Goal: Feedback & Contribution: Leave review/rating

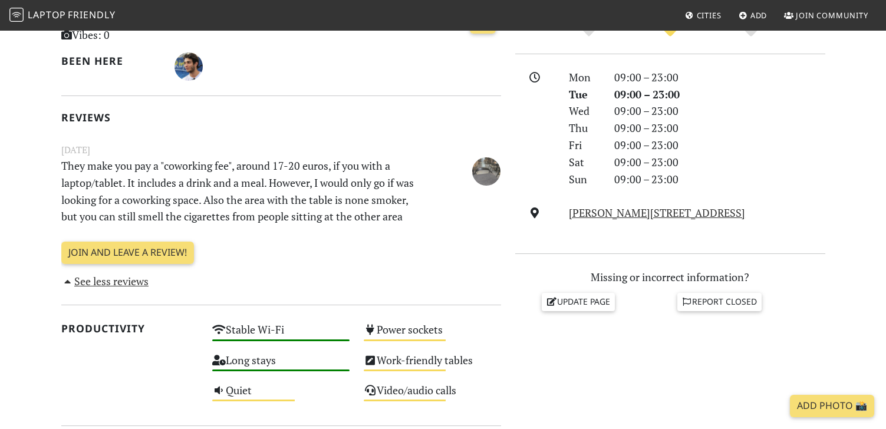
scroll to position [308, 0]
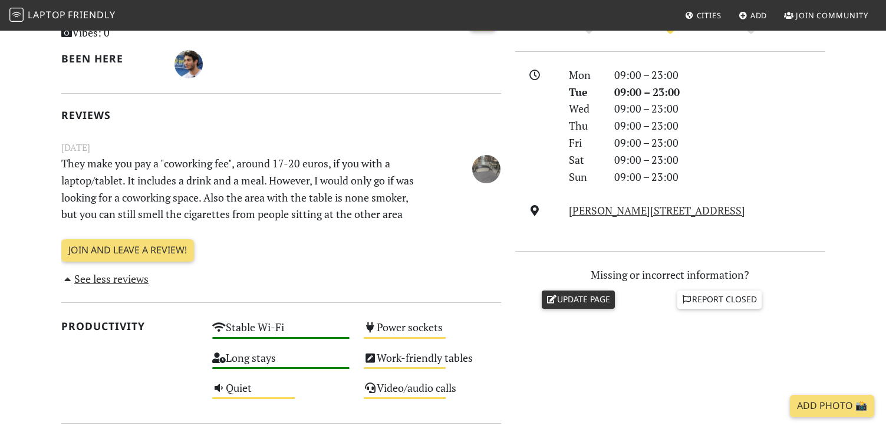
click at [604, 302] on link "Update page" at bounding box center [578, 300] width 73 height 18
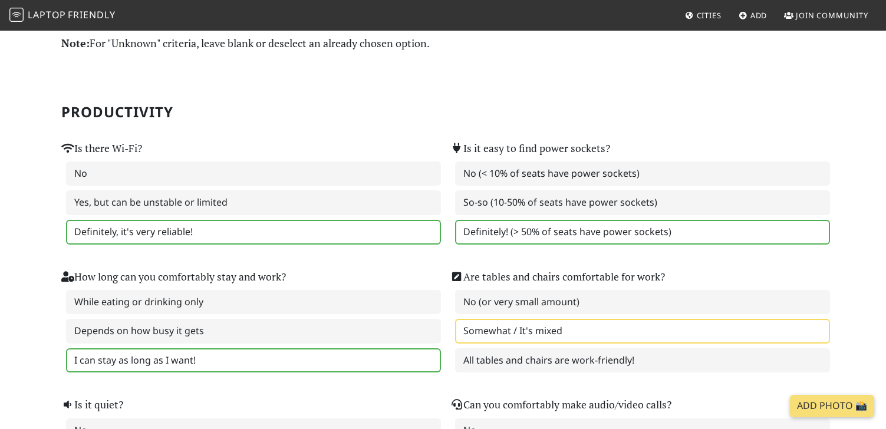
scroll to position [42, 0]
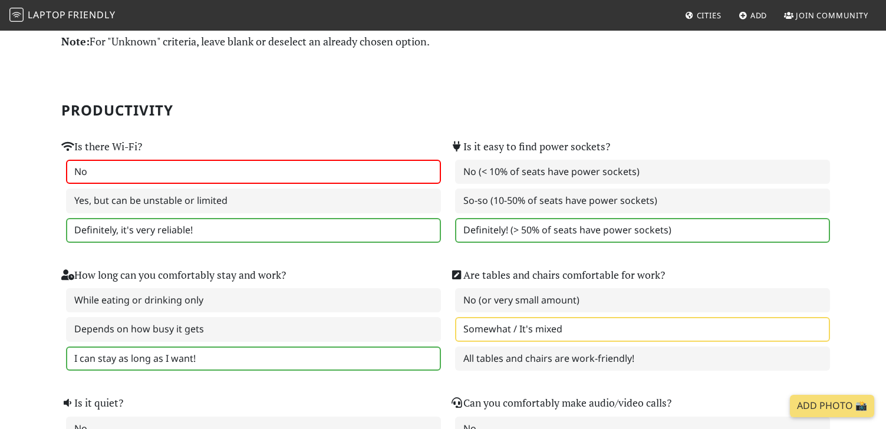
click at [130, 175] on label "No" at bounding box center [253, 172] width 375 height 25
click at [234, 226] on label "Definitely, it's very reliable!" at bounding box center [253, 230] width 375 height 25
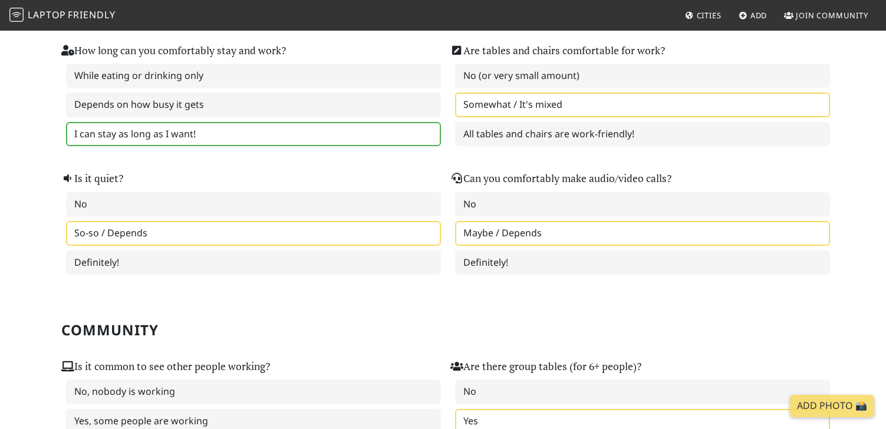
scroll to position [268, 0]
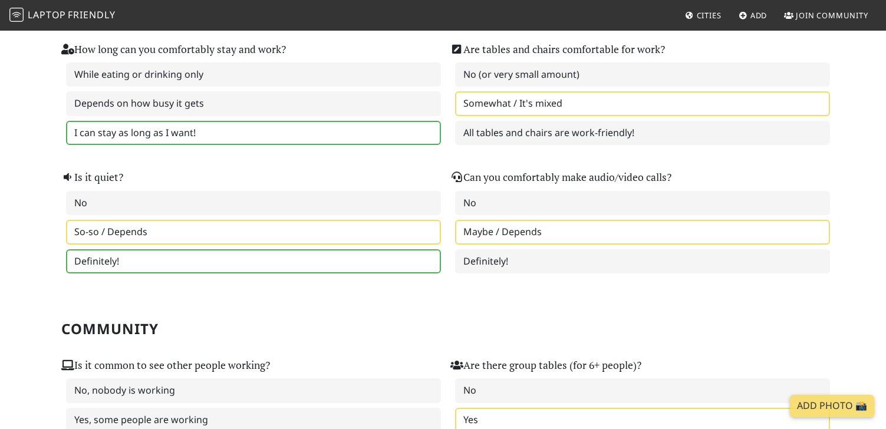
click at [165, 259] on label "Definitely!" at bounding box center [253, 261] width 375 height 25
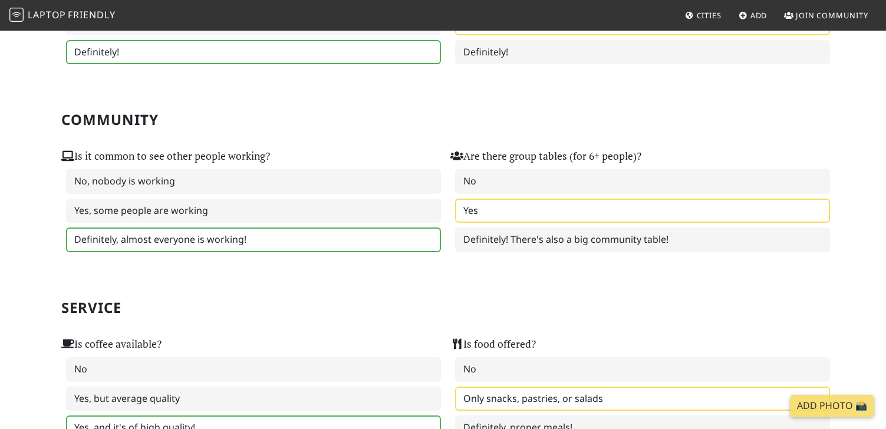
scroll to position [479, 0]
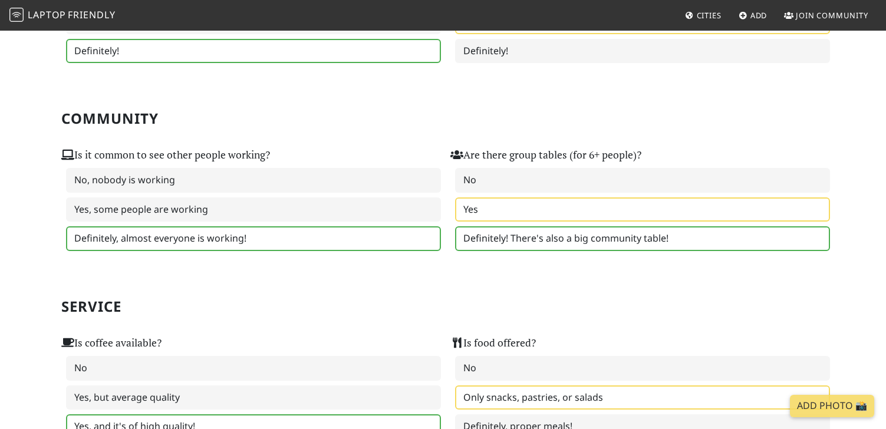
click at [538, 239] on label "Definitely! There's also a big community table!" at bounding box center [642, 238] width 375 height 25
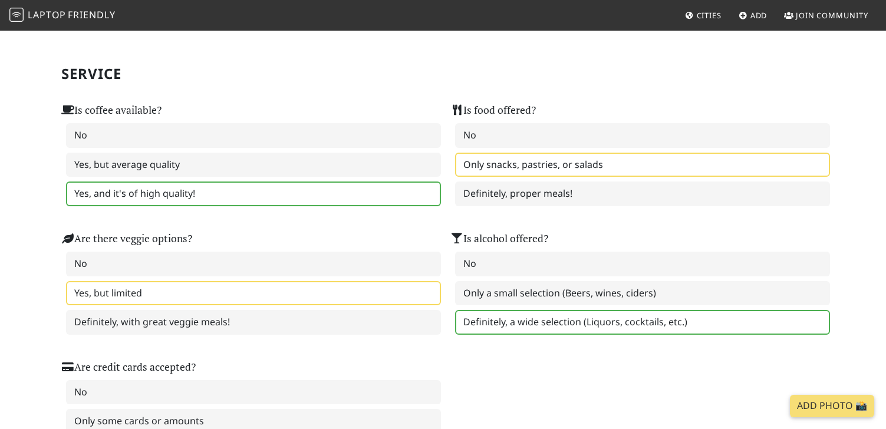
scroll to position [712, 0]
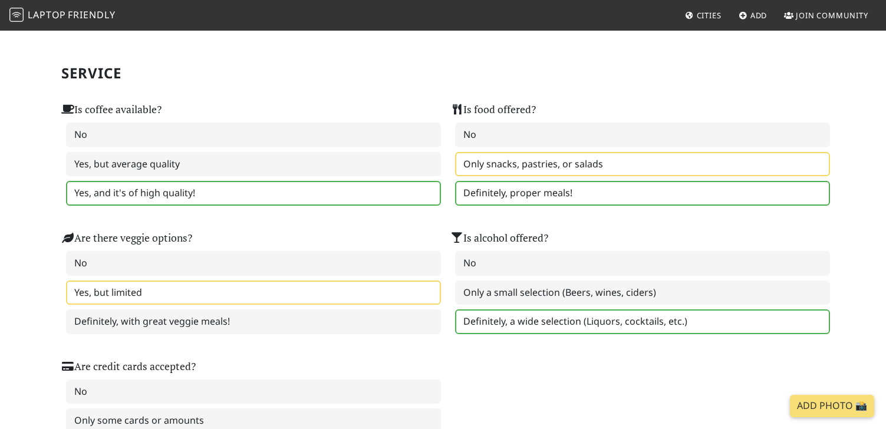
click at [585, 195] on label "Definitely, proper meals!" at bounding box center [642, 193] width 375 height 25
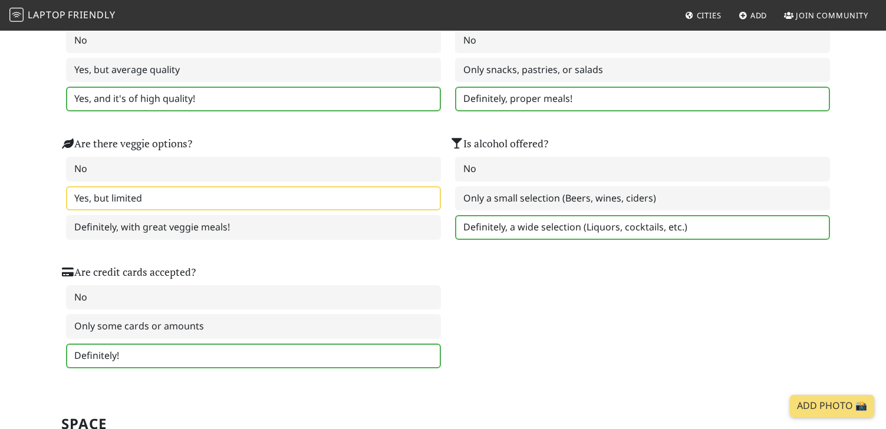
scroll to position [818, 0]
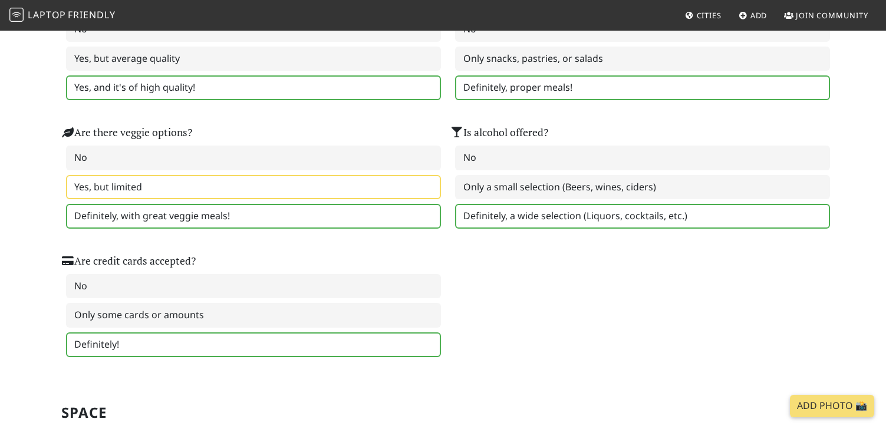
click at [209, 225] on label "Definitely, with great veggie meals!" at bounding box center [253, 216] width 375 height 25
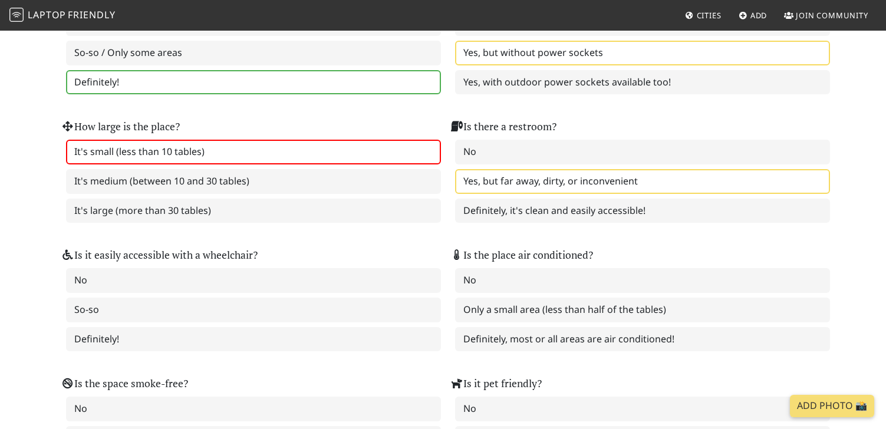
scroll to position [1273, 0]
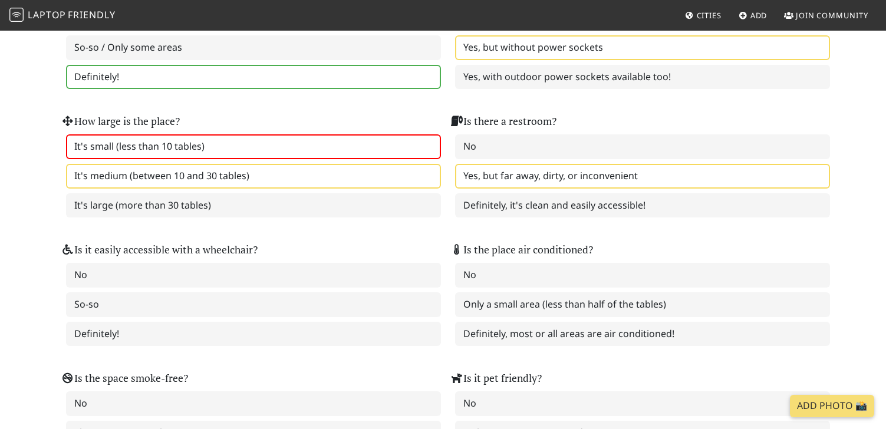
click at [218, 174] on label "It's medium (between 10 and 30 tables)" at bounding box center [253, 176] width 375 height 25
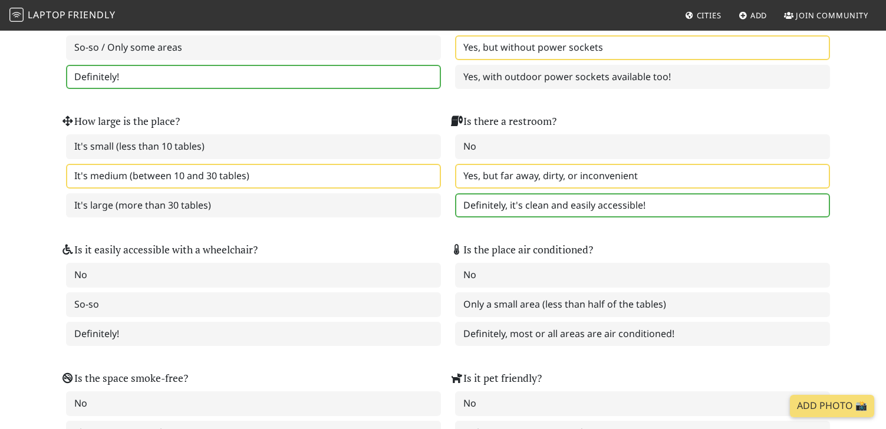
click at [509, 211] on label "Definitely, it's clean and easily accessible!" at bounding box center [642, 205] width 375 height 25
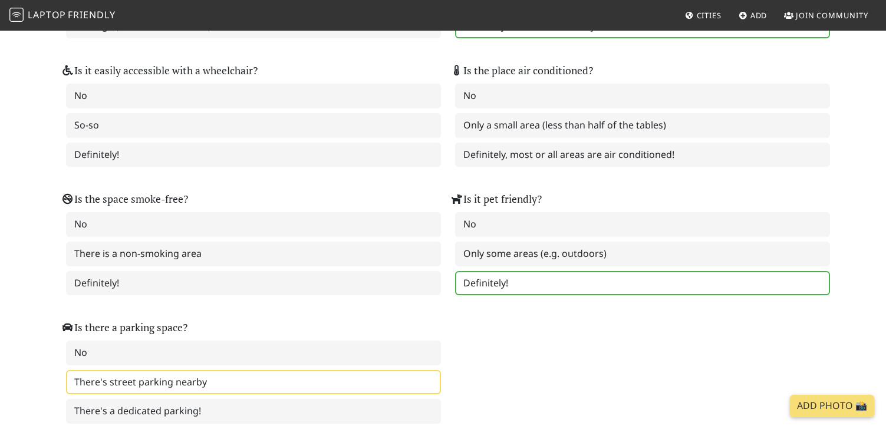
scroll to position [1465, 0]
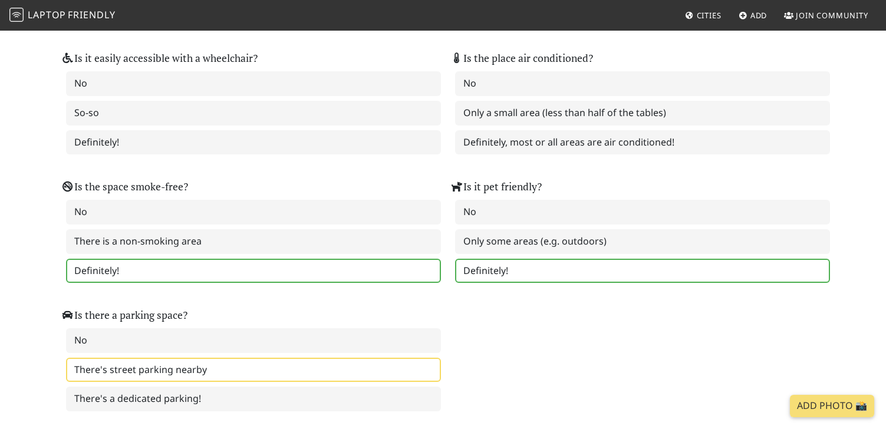
click at [172, 268] on label "Definitely!" at bounding box center [253, 271] width 375 height 25
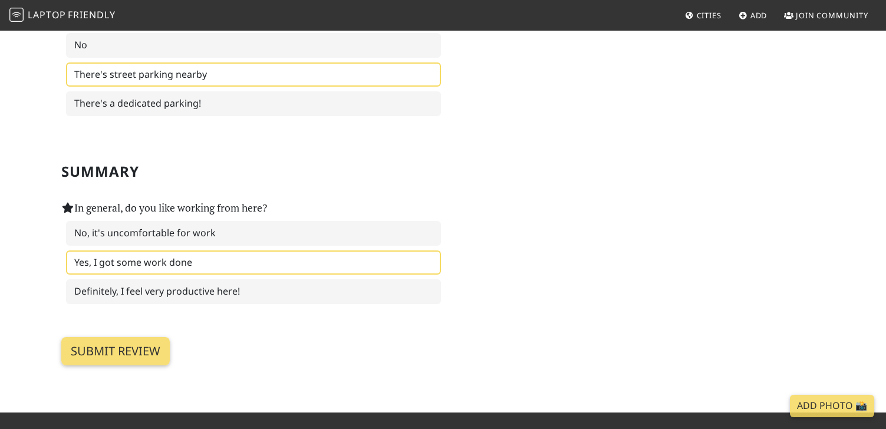
scroll to position [1762, 0]
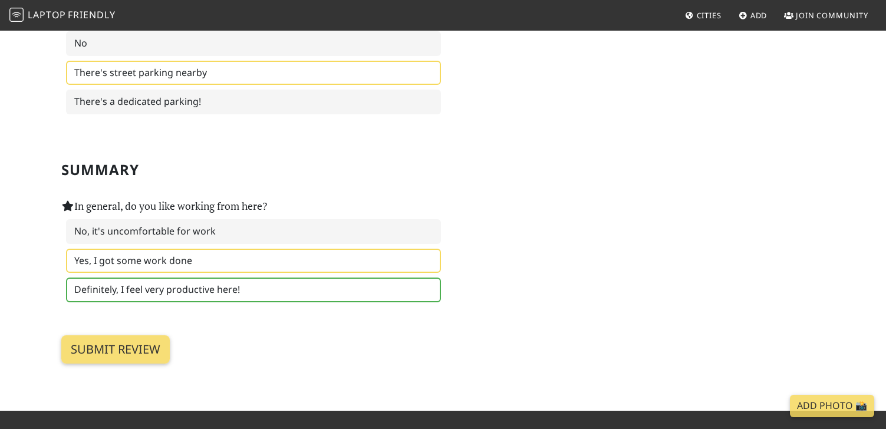
click at [207, 288] on label "Definitely, I feel very productive here!" at bounding box center [253, 290] width 375 height 25
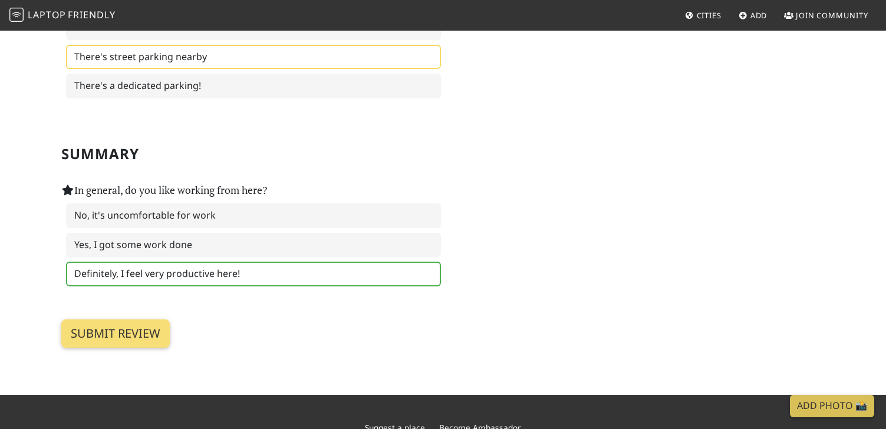
scroll to position [1787, 0]
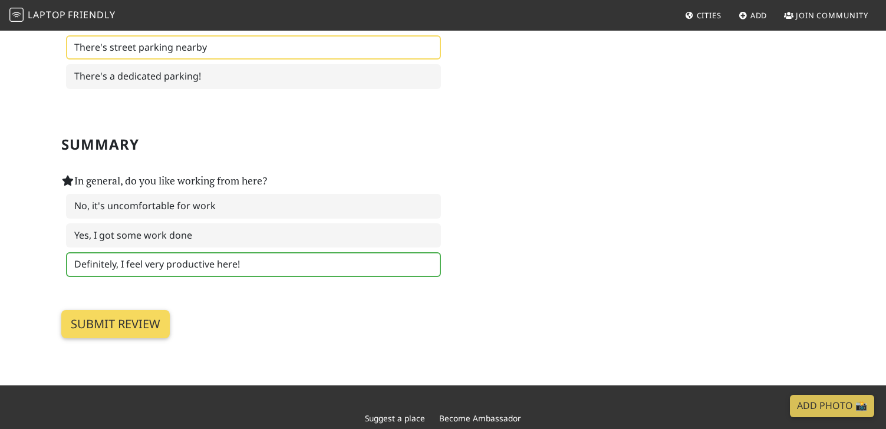
click at [144, 324] on input "Submit review" at bounding box center [115, 324] width 108 height 28
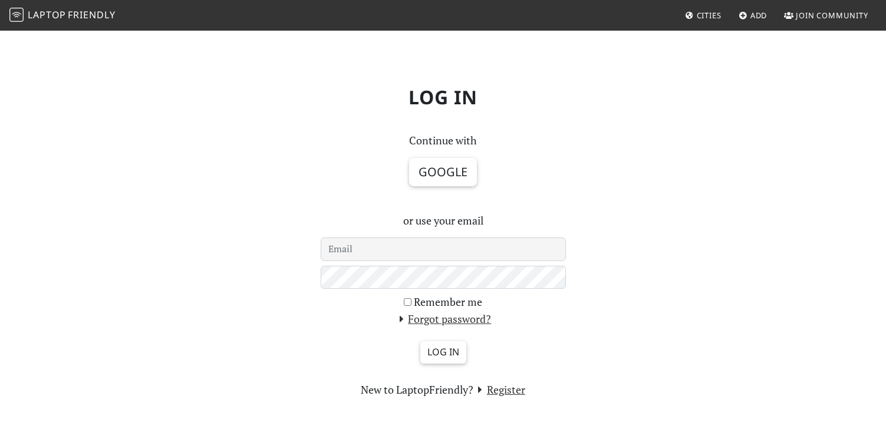
click at [367, 258] on input "email" at bounding box center [443, 250] width 245 height 24
click at [352, 243] on input "email" at bounding box center [443, 250] width 245 height 24
type input "m"
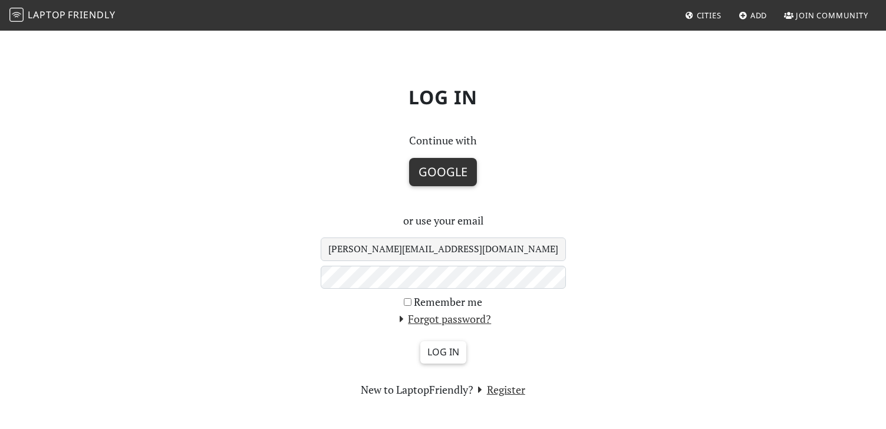
type input "katrina.radic@yahoo.com"
click at [439, 176] on button "Google" at bounding box center [443, 172] width 68 height 28
click at [503, 391] on link "Register" at bounding box center [499, 390] width 52 height 14
click at [52, 18] on span "Laptop" at bounding box center [47, 14] width 38 height 13
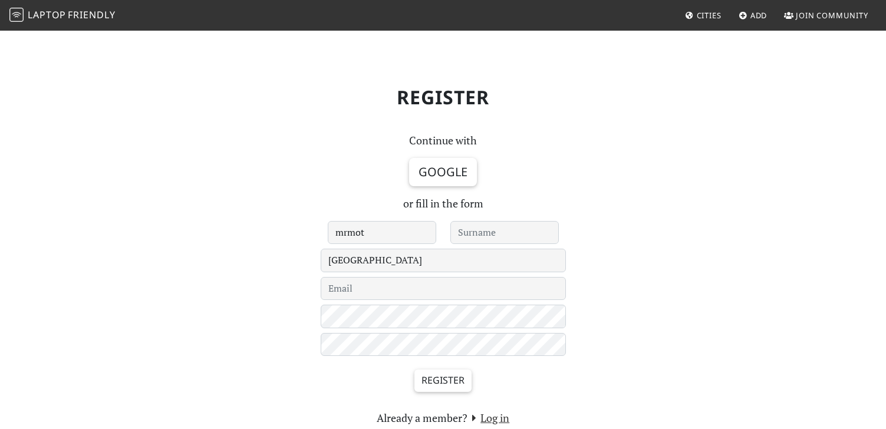
type input "mrmot"
click at [497, 236] on input "text" at bounding box center [504, 233] width 108 height 24
type input "mrmotic"
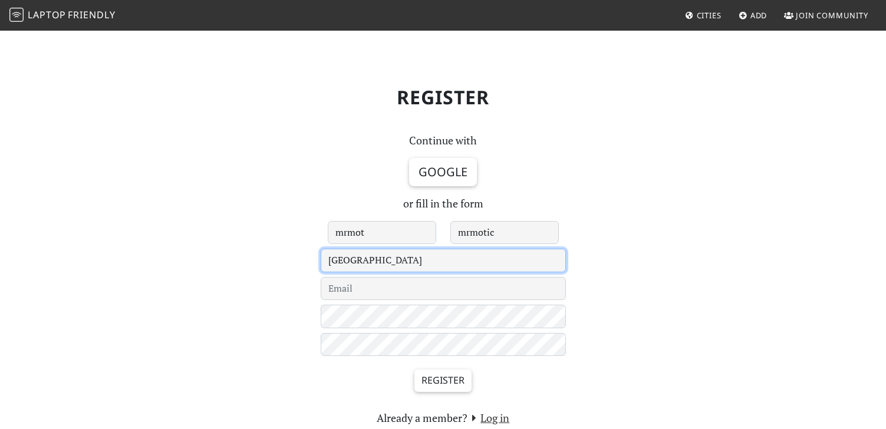
click at [420, 261] on select "Le Havre 's-Hertogenbosch - Under Review - Aachen Aarhus Abingdon Abu Dhabi Acc…" at bounding box center [443, 261] width 245 height 24
click at [364, 258] on select "Le Havre 's-Hertogenbosch - Under Review - Aachen Aarhus Abingdon Abu Dhabi Acc…" at bounding box center [443, 261] width 245 height 24
select select "4"
click at [321, 249] on select "Le Havre 's-Hertogenbosch - Under Review - Aachen Aarhus Abingdon Abu Dhabi Acc…" at bounding box center [443, 261] width 245 height 24
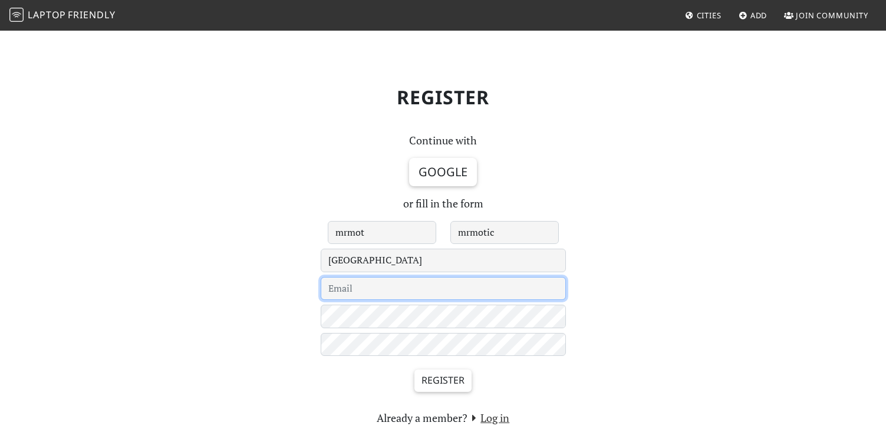
click at [381, 290] on input "email" at bounding box center [443, 289] width 245 height 24
type input "katrina.radic@yahoo.com"
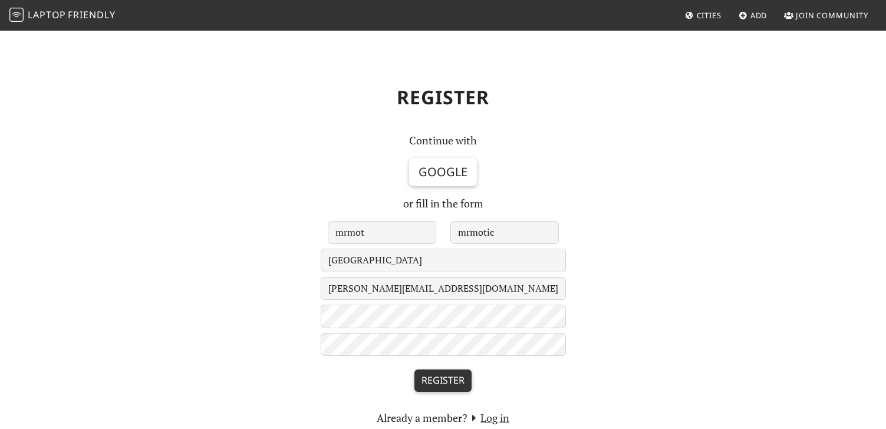
click at [439, 384] on input "Register" at bounding box center [442, 381] width 57 height 22
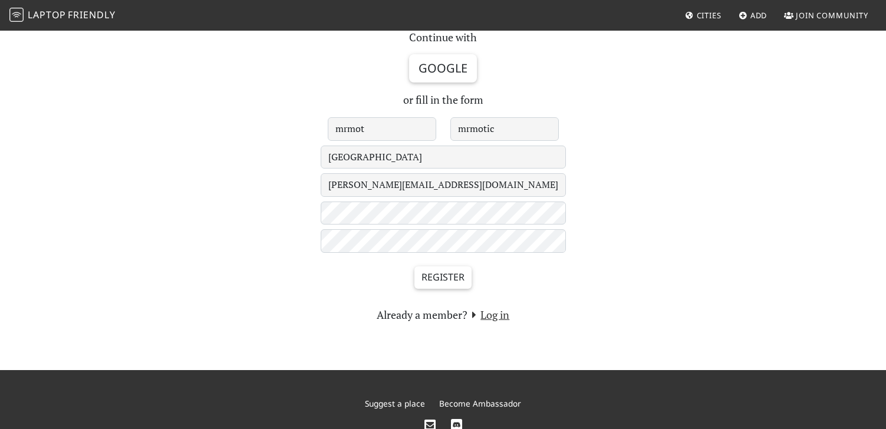
scroll to position [52, 0]
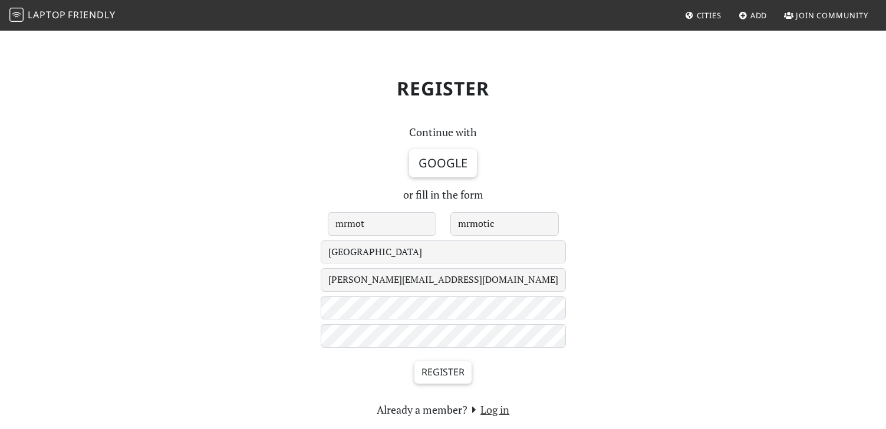
click at [91, 17] on span "Friendly" at bounding box center [91, 14] width 47 height 13
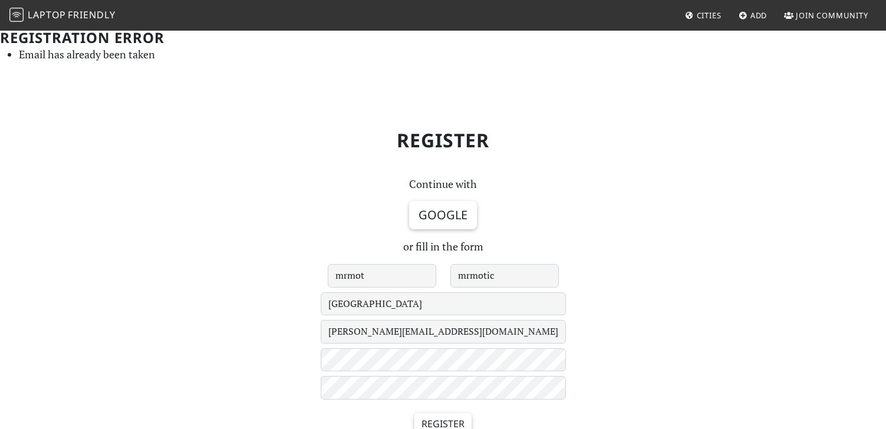
scroll to position [52, 0]
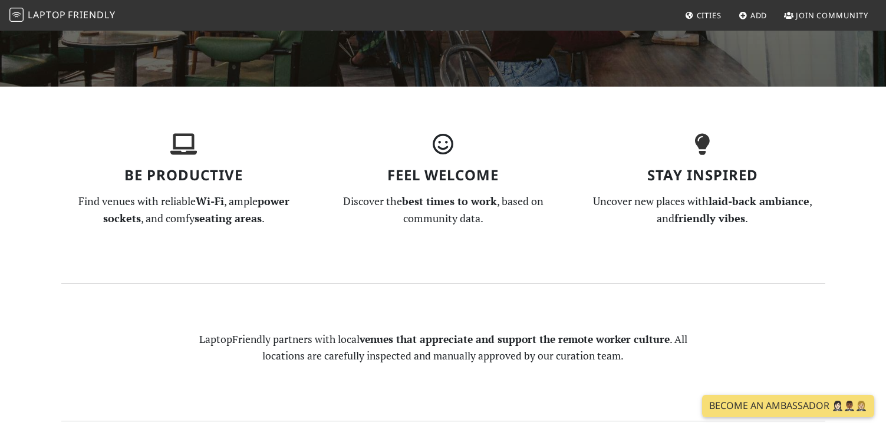
scroll to position [325, 0]
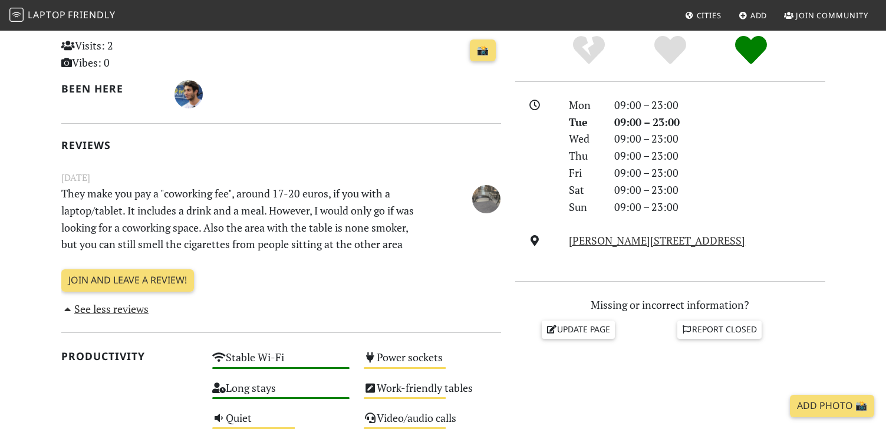
scroll to position [216, 0]
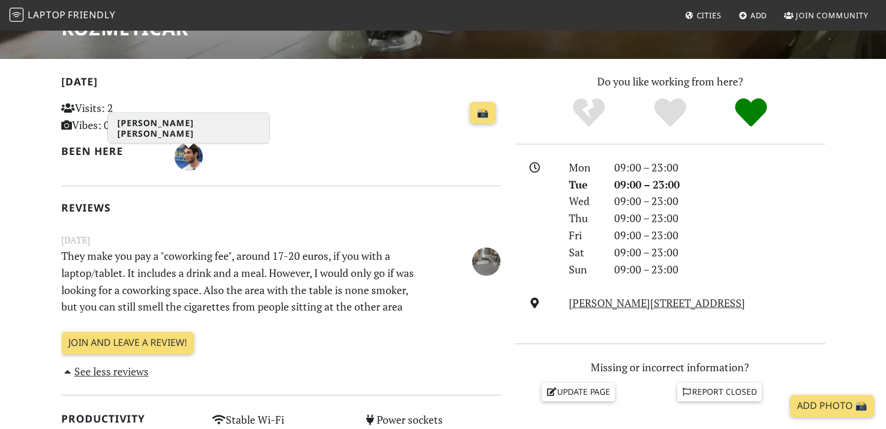
click at [184, 161] on img "Victor Henrique Zuanazzi de Abreu" at bounding box center [188, 157] width 28 height 28
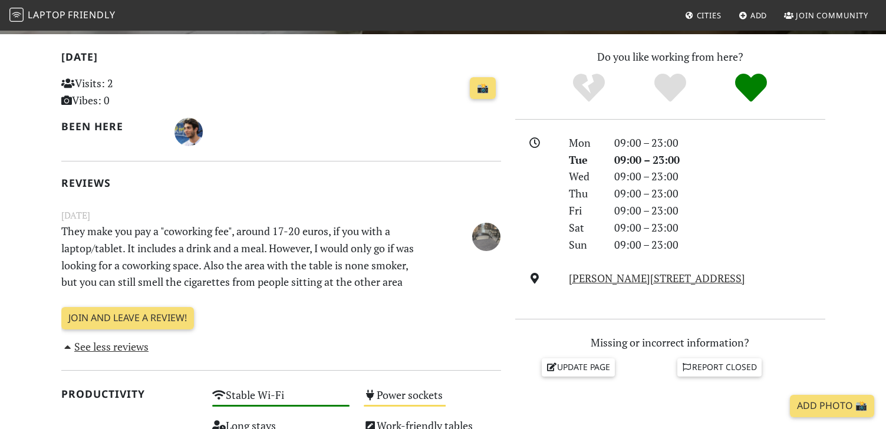
scroll to position [254, 0]
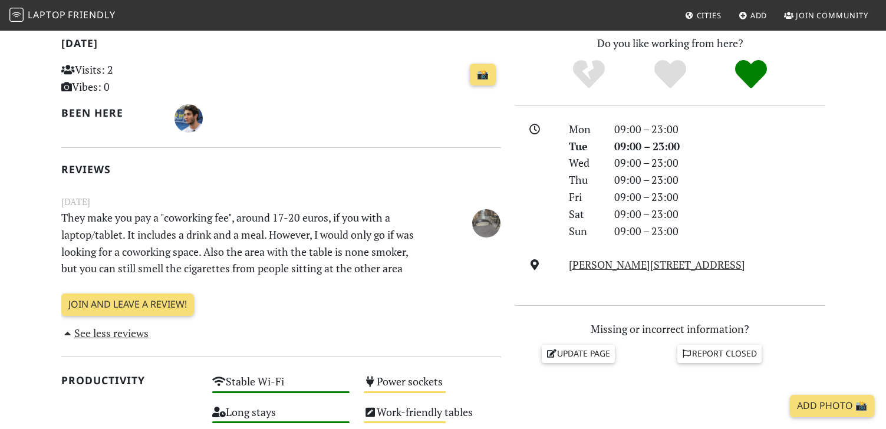
click at [134, 335] on link "See less reviews" at bounding box center [105, 333] width 88 height 14
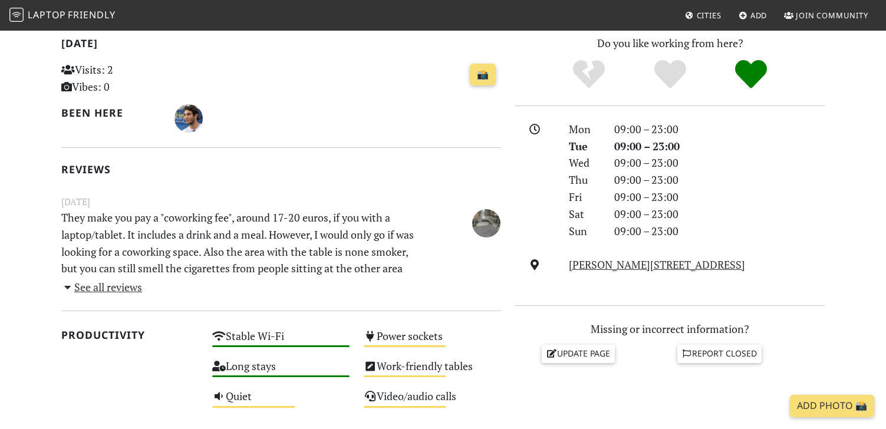
click at [130, 292] on link "See all reviews" at bounding box center [101, 287] width 81 height 14
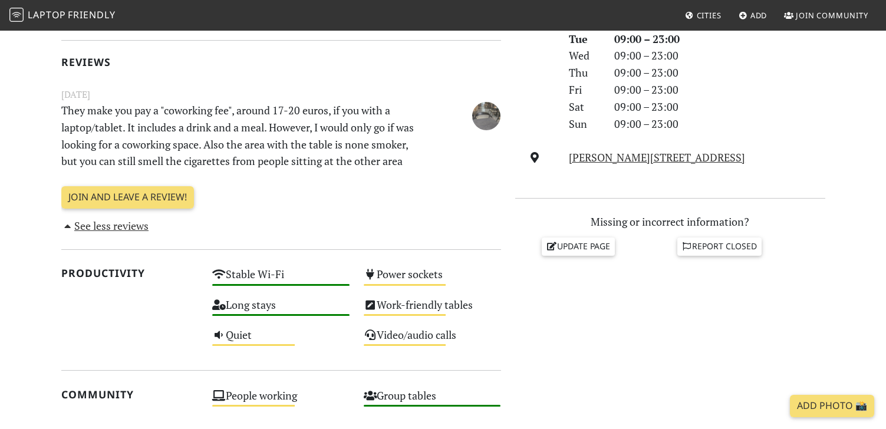
scroll to position [375, 0]
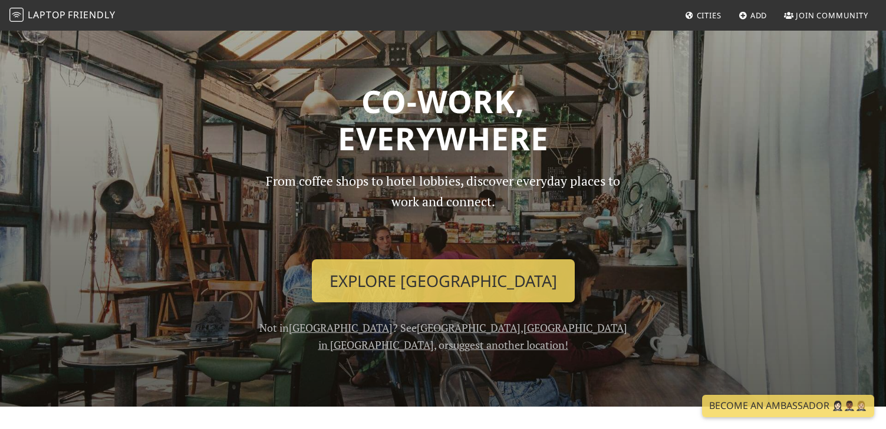
click at [706, 16] on span "Cities" at bounding box center [709, 15] width 25 height 11
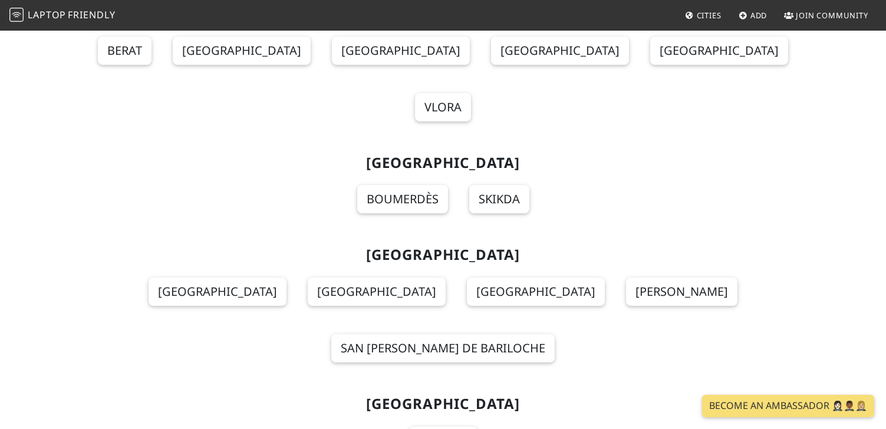
scroll to position [95, 0]
